Goal: Check status: Check status

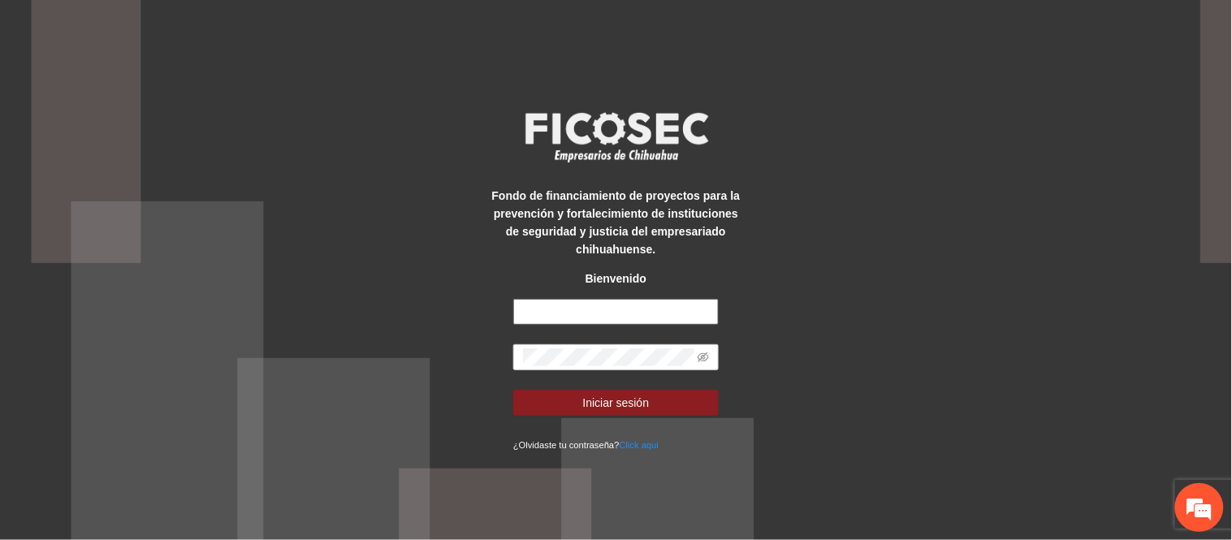
click at [560, 315] on input "text" at bounding box center [615, 312] width 205 height 26
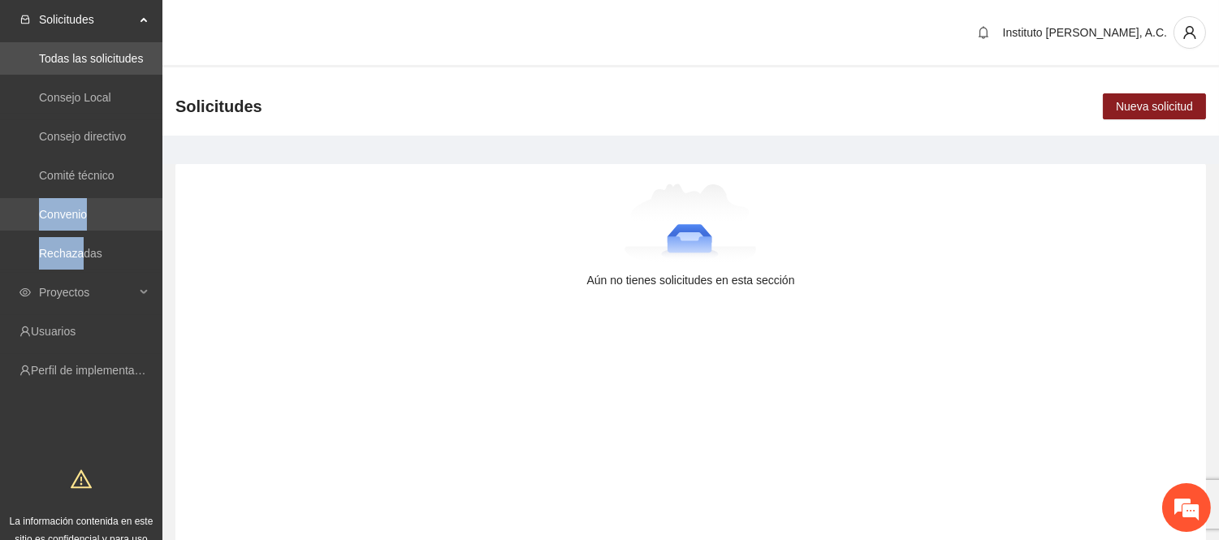
click at [81, 230] on ul "Todas las solicitudes Consejo Local Consejo directivo Comité técnico Convenio R…" at bounding box center [81, 156] width 162 height 234
click at [76, 221] on link "Convenio" at bounding box center [63, 214] width 48 height 13
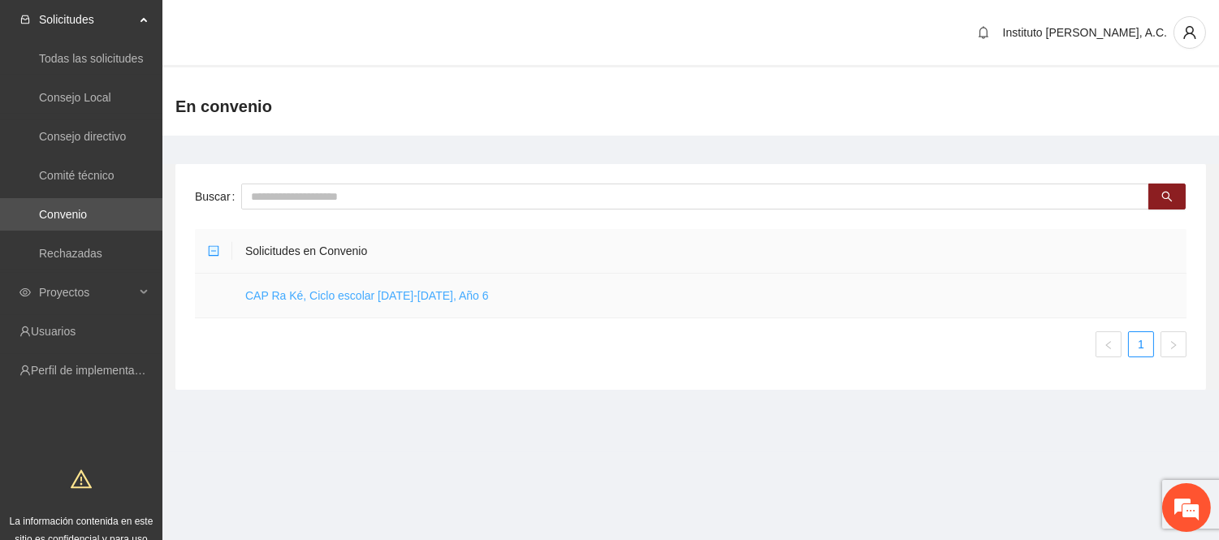
click at [268, 289] on link "CAP Ra Ké, Ciclo escolar [DATE]-[DATE], Año 6" at bounding box center [367, 295] width 244 height 13
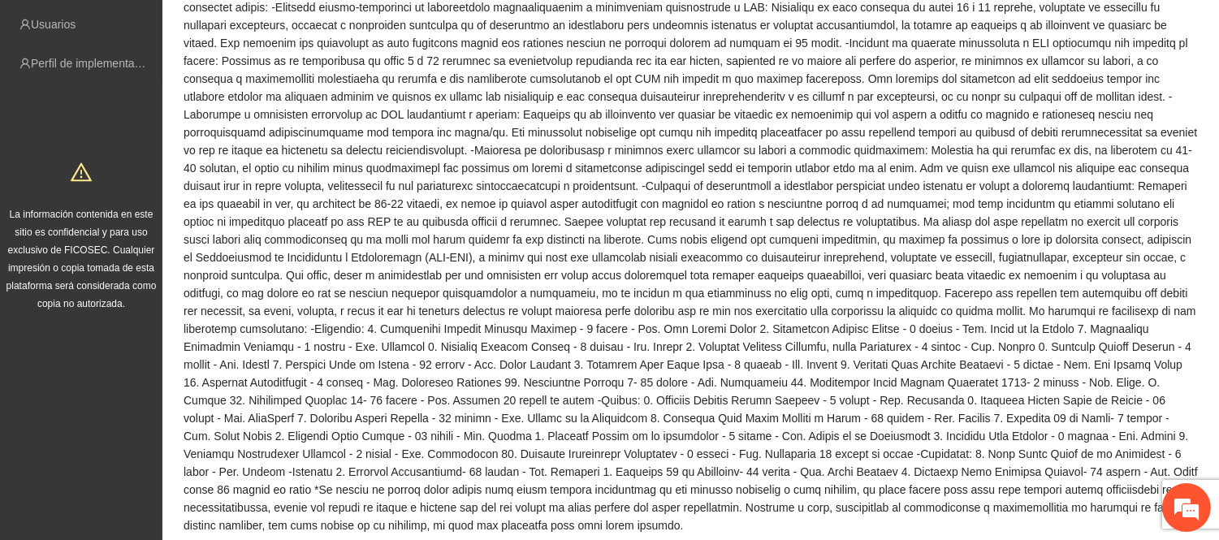
scroll to position [631, 0]
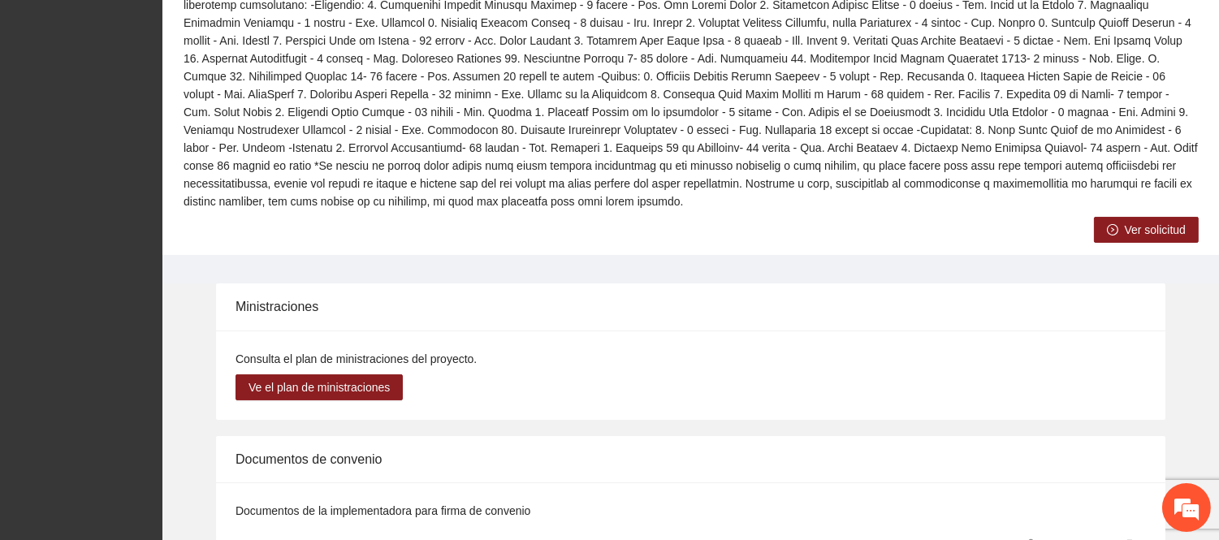
click at [1125, 221] on span "Ver solicitud" at bounding box center [1154, 230] width 61 height 18
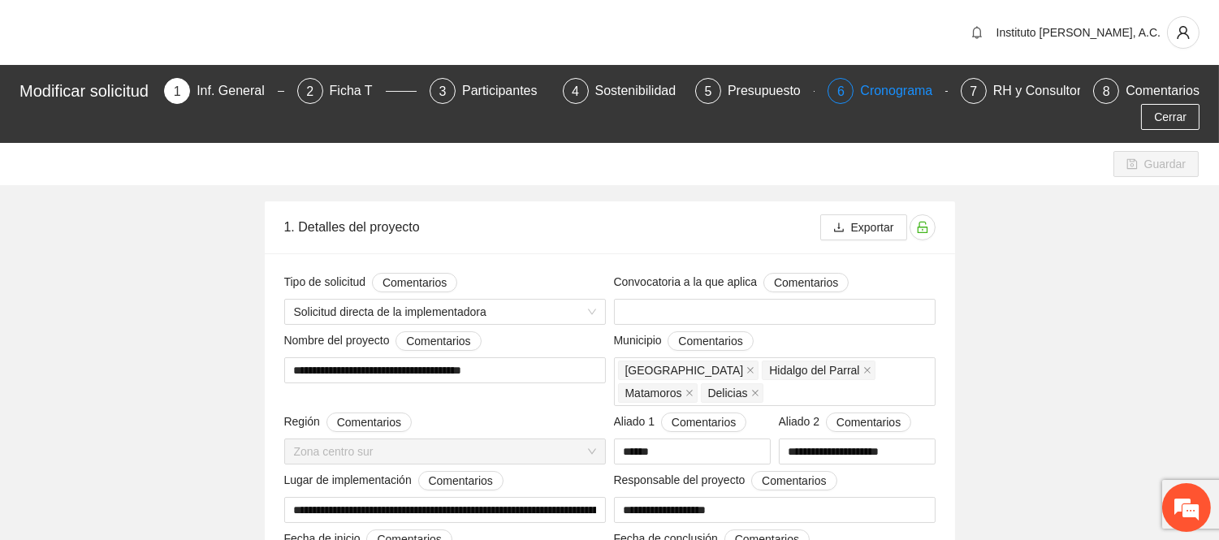
click at [862, 93] on div "6 Cronograma" at bounding box center [886, 91] width 119 height 26
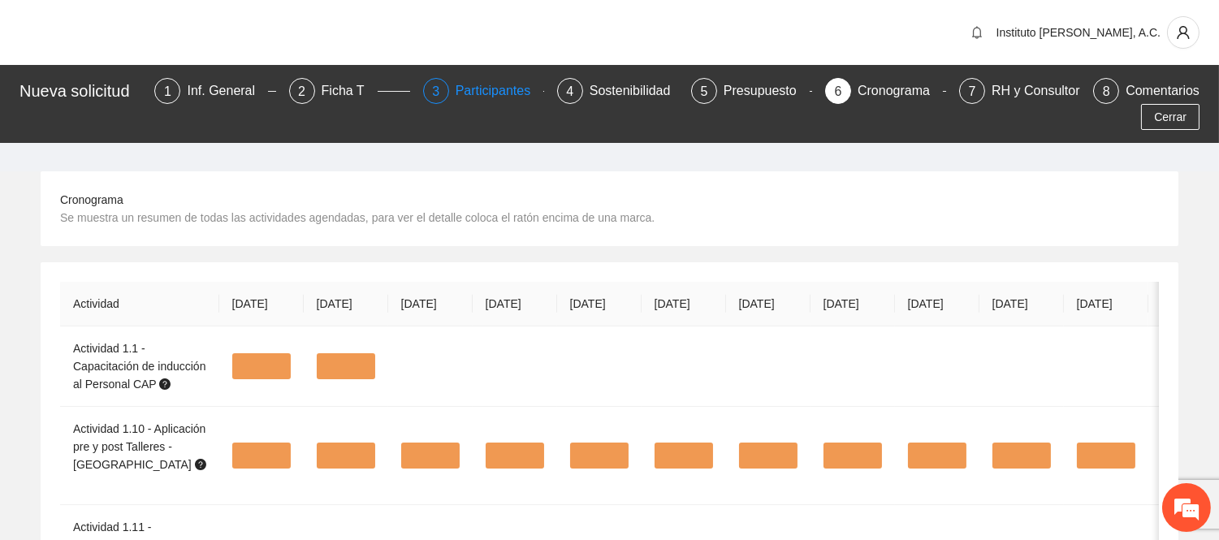
click at [528, 96] on div "Participantes" at bounding box center [499, 91] width 88 height 26
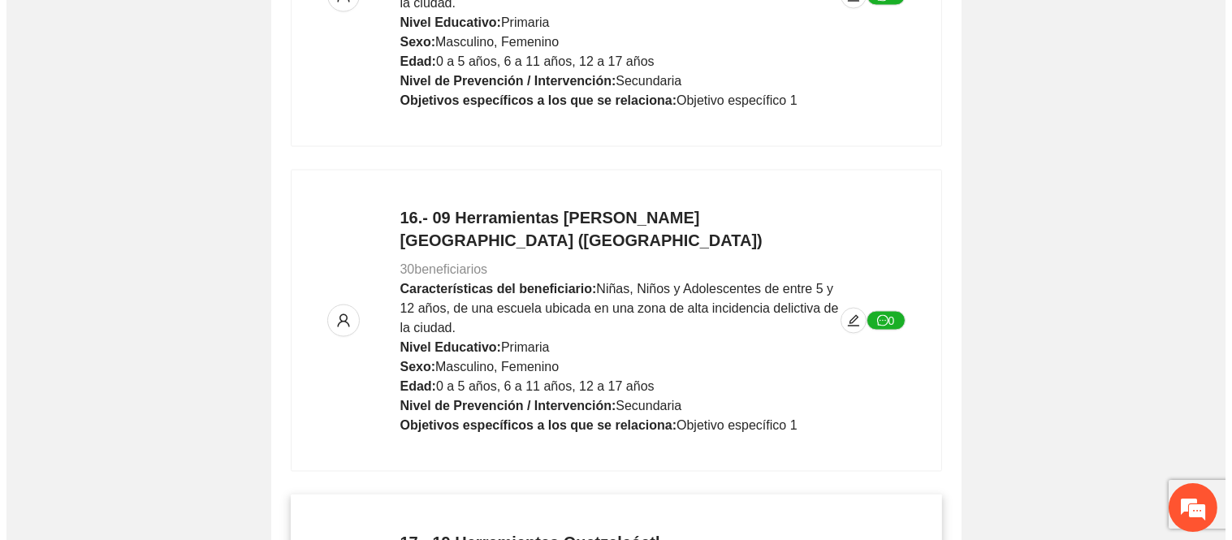
scroll to position [4871, 0]
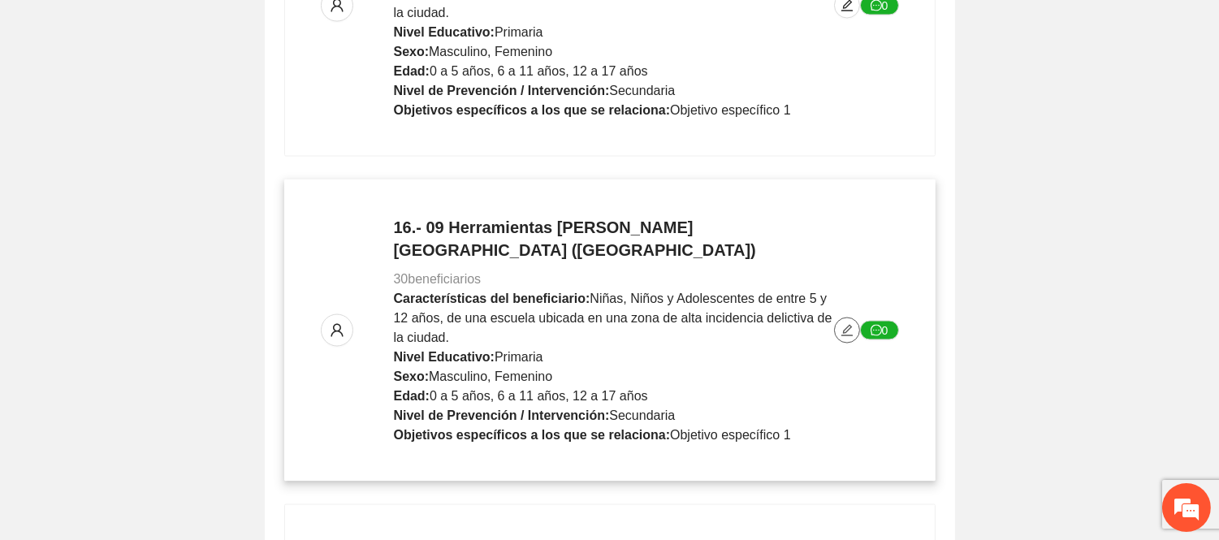
click at [844, 324] on icon "edit" at bounding box center [846, 330] width 13 height 13
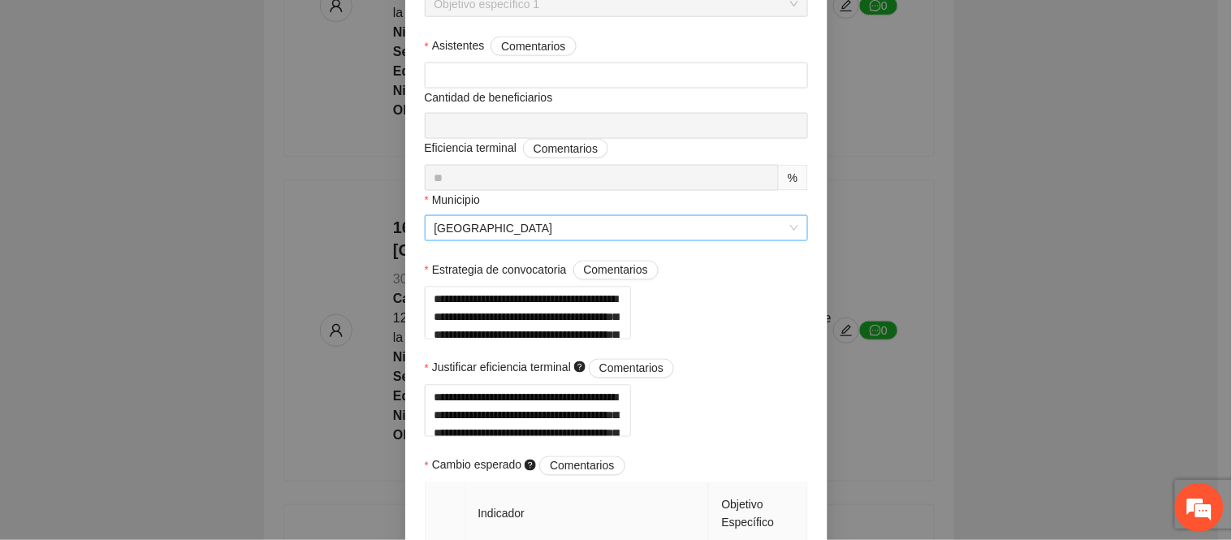
scroll to position [631, 0]
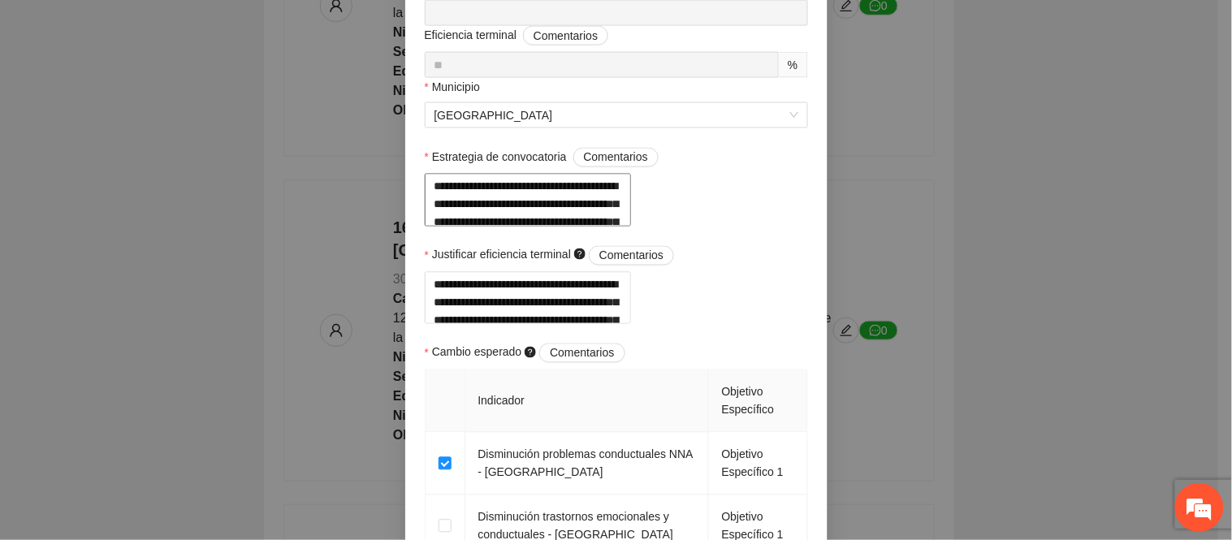
click at [618, 226] on textarea "**********" at bounding box center [528, 200] width 206 height 53
click at [574, 226] on textarea "**********" at bounding box center [528, 200] width 206 height 53
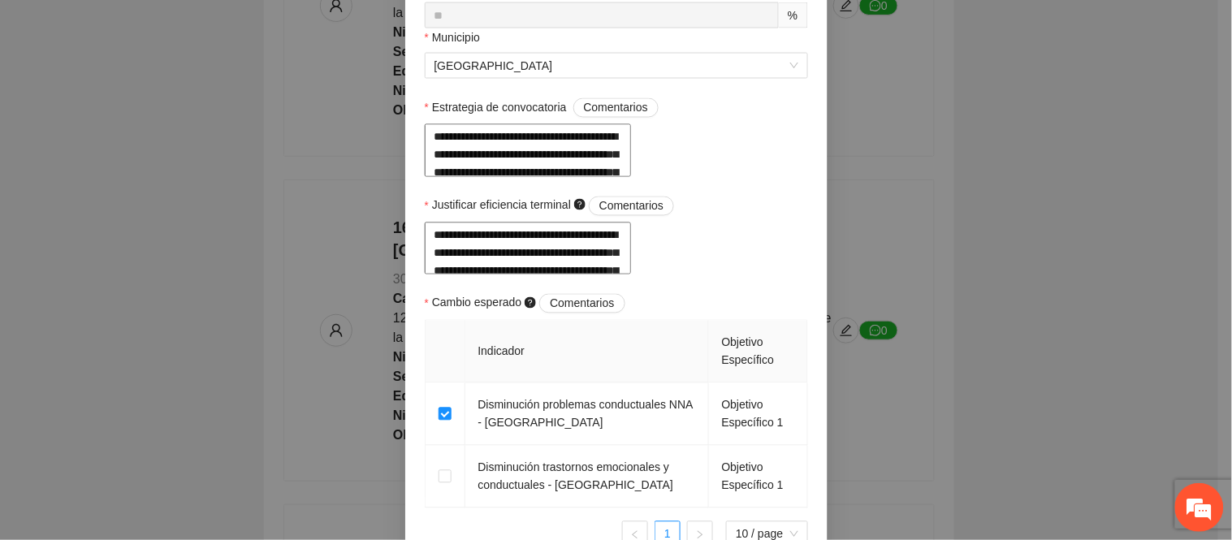
scroll to position [721, 0]
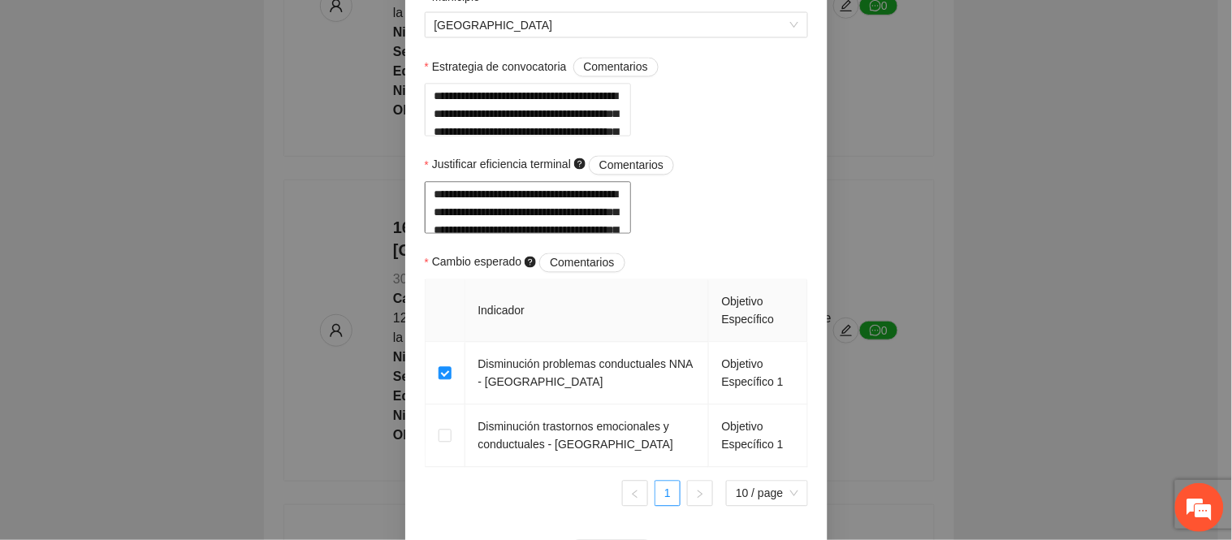
drag, startPoint x: 684, startPoint y: 288, endPoint x: 408, endPoint y: 238, distance: 281.4
click at [408, 238] on div "**********" at bounding box center [616, 271] width 422 height 1732
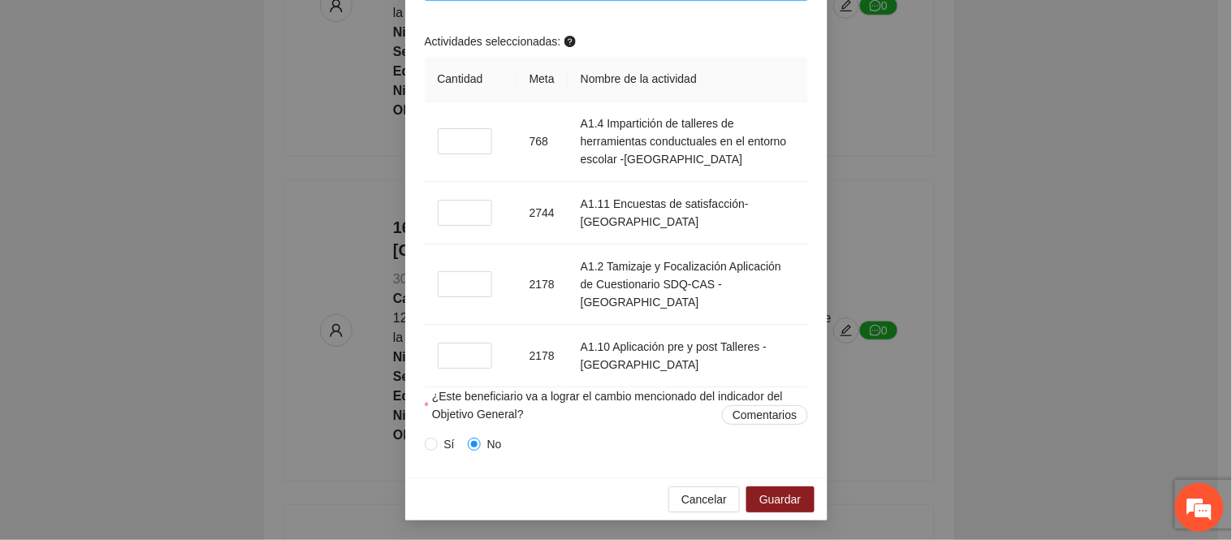
scroll to position [1443, 0]
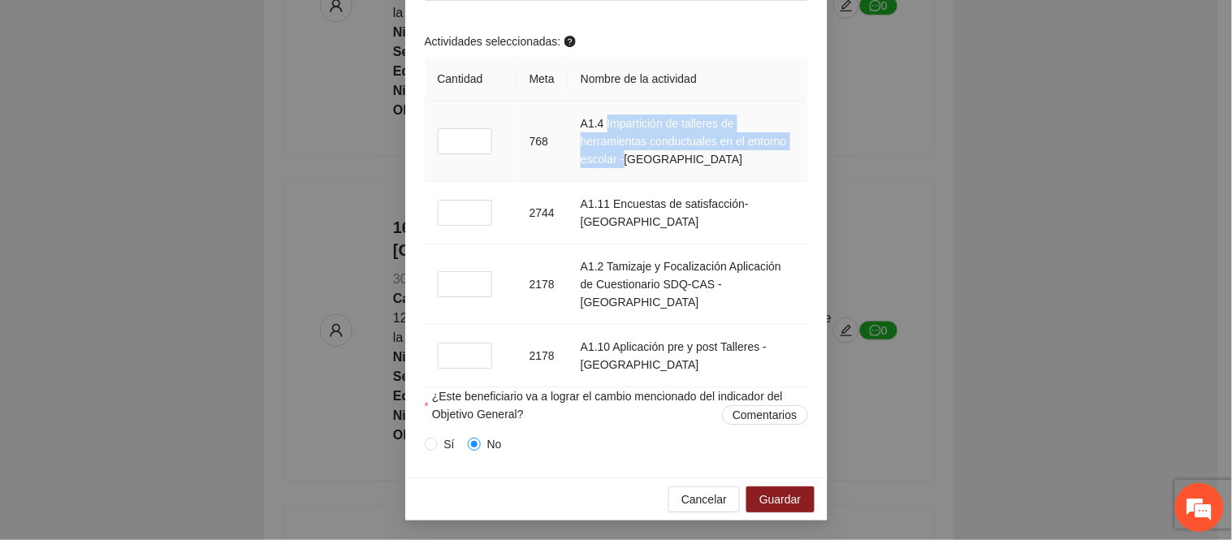
drag, startPoint x: 617, startPoint y: 144, endPoint x: 674, endPoint y: 196, distance: 77.5
click at [675, 182] on td "A1.4 Impartición de talleres de herramientas conductuales en el entorno escolar…" at bounding box center [687, 141] width 240 height 80
click at [737, 182] on td "A1.4 Impartición de talleres de herramientas conductuales en el entorno escolar…" at bounding box center [687, 141] width 240 height 80
drag, startPoint x: 760, startPoint y: 189, endPoint x: 601, endPoint y: 145, distance: 165.3
click at [601, 145] on td "A1.4 Impartición de talleres de herramientas conductuales en el entorno escolar…" at bounding box center [687, 141] width 240 height 80
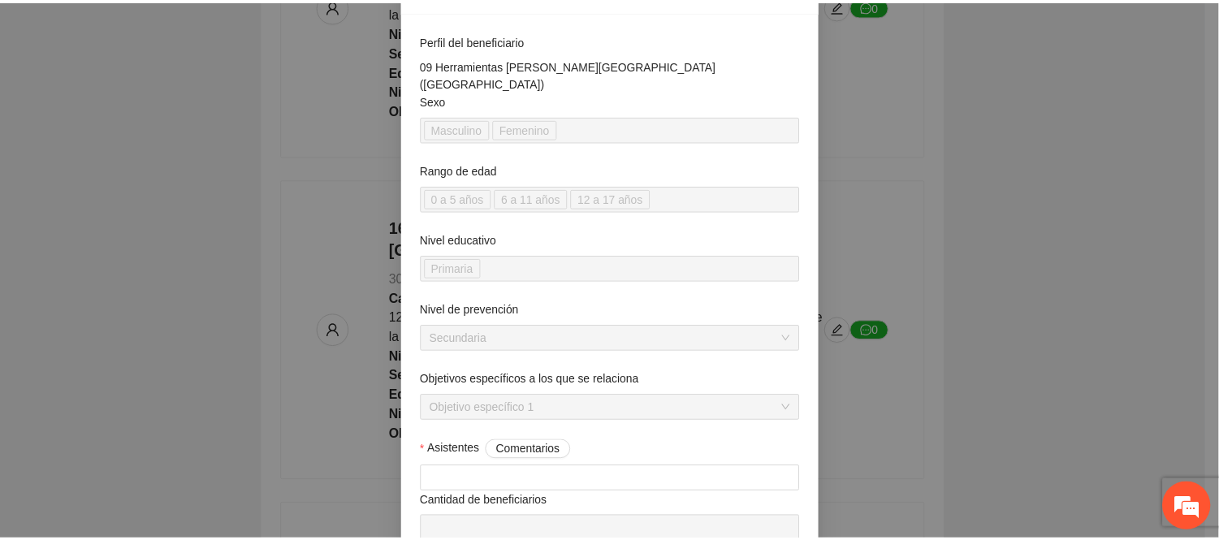
scroll to position [0, 0]
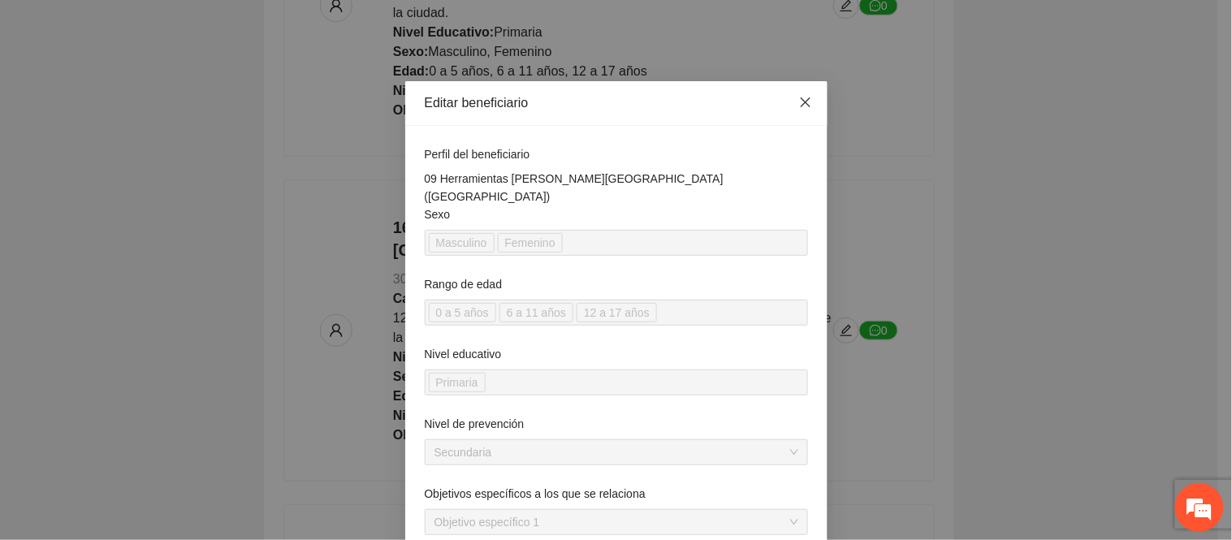
click at [800, 96] on icon "close" at bounding box center [805, 102] width 13 height 13
